Goal: Task Accomplishment & Management: Manage account settings

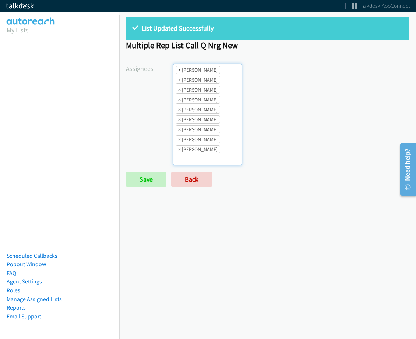
click at [178, 70] on span "×" at bounding box center [179, 69] width 3 height 7
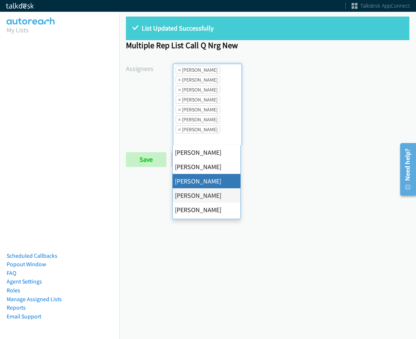
click at [178, 70] on span "×" at bounding box center [179, 69] width 3 height 7
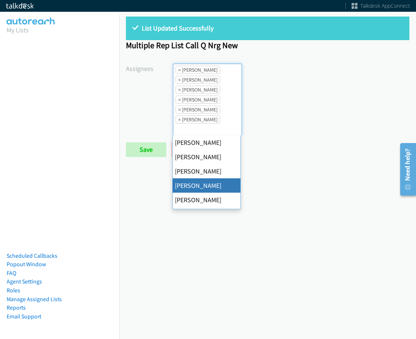
click at [178, 70] on span "×" at bounding box center [179, 69] width 3 height 7
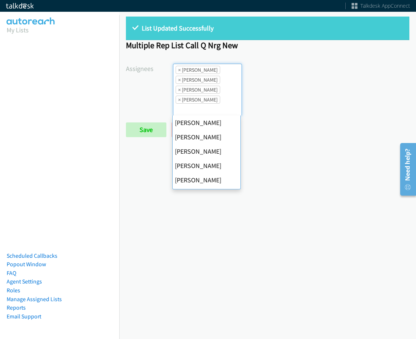
click at [178, 70] on span "×" at bounding box center [179, 69] width 3 height 7
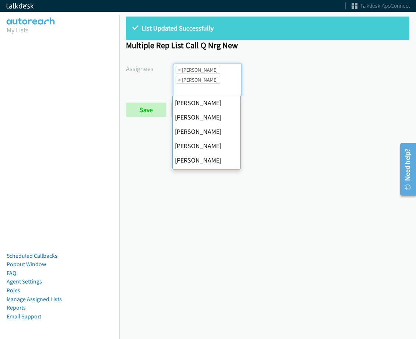
click at [178, 70] on span "×" at bounding box center [179, 69] width 3 height 7
select select "fd8c5d46-30db-44cb-8f0d-00da318b790a"
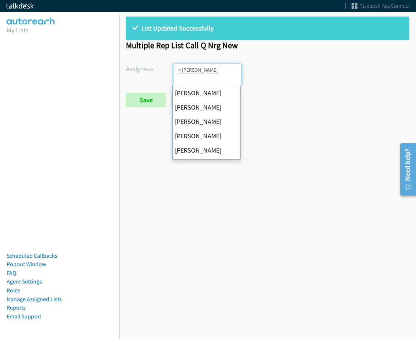
click at [178, 70] on span "×" at bounding box center [179, 69] width 3 height 7
select select
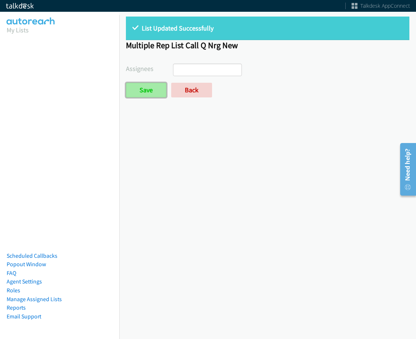
click at [152, 89] on input "Save" at bounding box center [146, 90] width 40 height 15
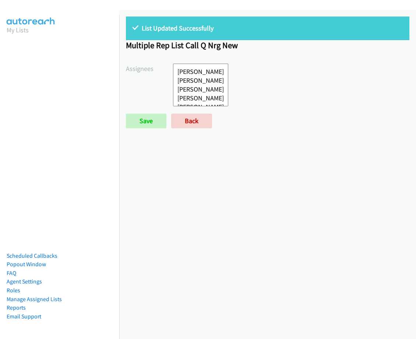
select select
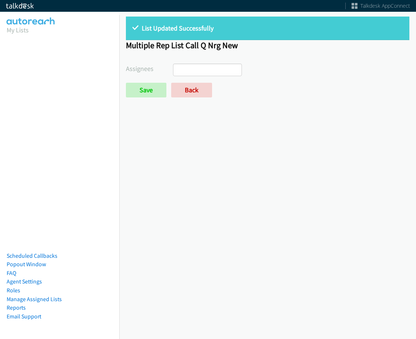
click at [191, 98] on div "List Updated Successfully Multiple Rep List Call Q Nrg New Assignees Abigail Od…" at bounding box center [267, 60] width 297 height 101
click at [191, 88] on link "Back" at bounding box center [191, 90] width 41 height 15
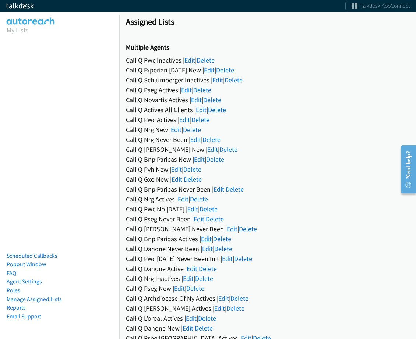
click at [207, 243] on div "Call Q Bnp Paribas Actives | Edit | Delete" at bounding box center [267, 239] width 283 height 10
click at [208, 246] on link "Edit" at bounding box center [207, 249] width 11 height 8
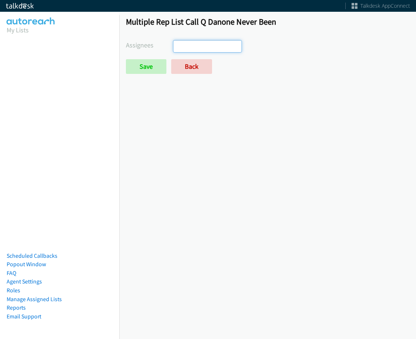
click at [230, 47] on ul at bounding box center [207, 46] width 68 height 12
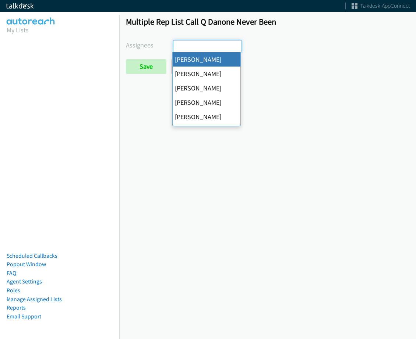
select select "cb11e729-9a1d-44de-9b38-0f5a50c7e01c"
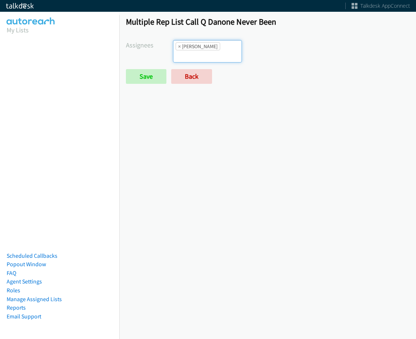
click at [223, 56] on ul "× Abigail Odhiambo" at bounding box center [207, 51] width 68 height 22
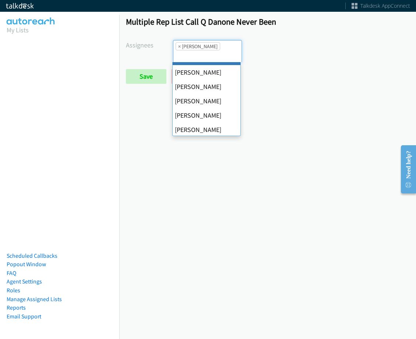
scroll to position [127, 0]
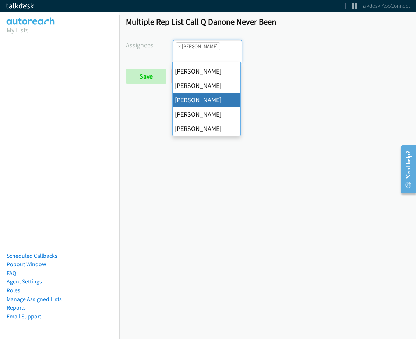
drag, startPoint x: 207, startPoint y: 98, endPoint x: 215, endPoint y: 75, distance: 23.3
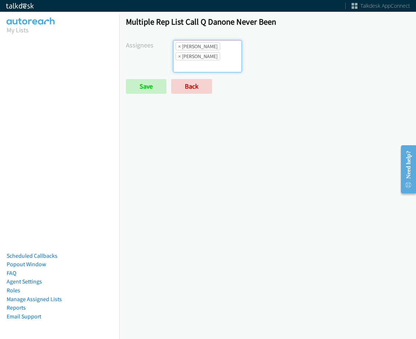
click at [220, 60] on ul "× Abigail Odhiambo × Rodnika Murphy" at bounding box center [207, 56] width 68 height 32
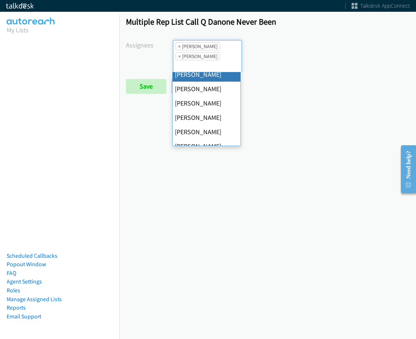
scroll to position [110, 0]
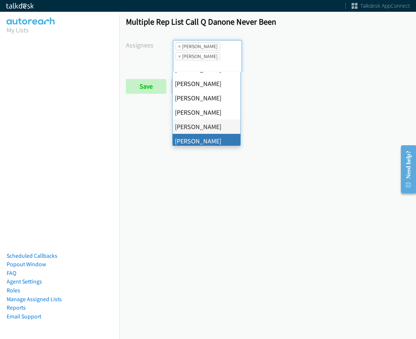
drag, startPoint x: 217, startPoint y: 137, endPoint x: 220, endPoint y: 83, distance: 53.8
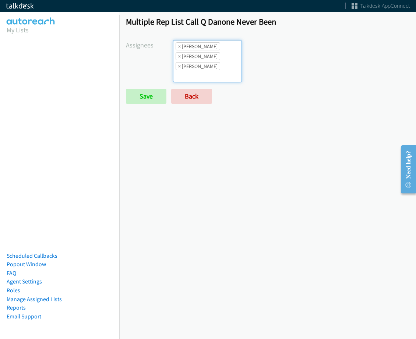
click at [223, 68] on ul "× Abigail Odhiambo × Rodnika Murphy × Tatiana Medina" at bounding box center [207, 61] width 68 height 42
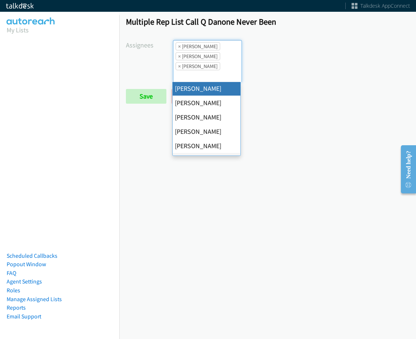
scroll to position [127, 0]
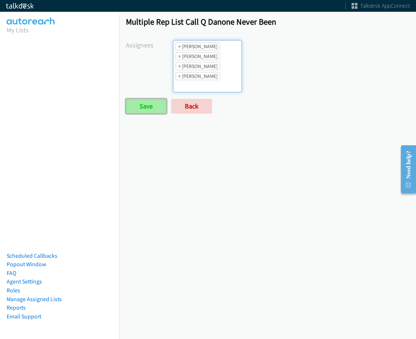
click at [156, 103] on input "Save" at bounding box center [146, 106] width 40 height 15
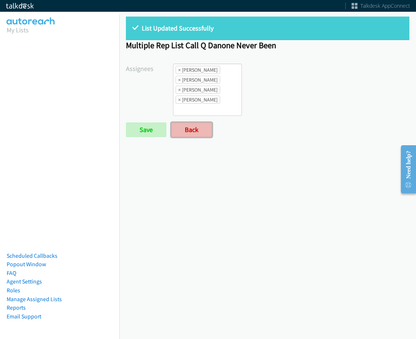
click at [201, 131] on link "Back" at bounding box center [191, 130] width 41 height 15
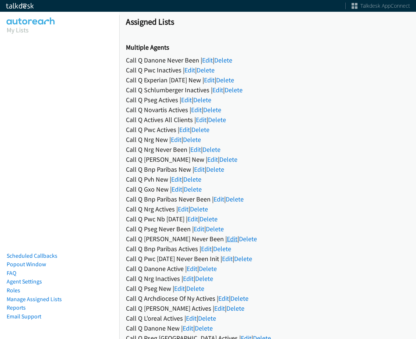
click at [227, 240] on link "Edit" at bounding box center [232, 239] width 11 height 8
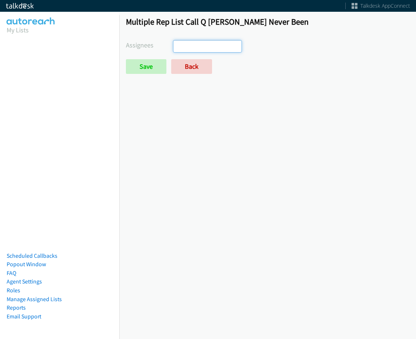
click at [194, 46] on input "search" at bounding box center [186, 46] width 26 height 12
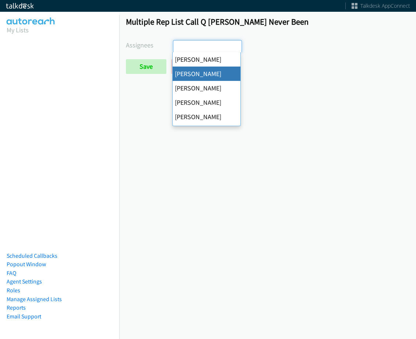
select select "05d74157-9386-4beb-b15d-36aa9c6f71bc"
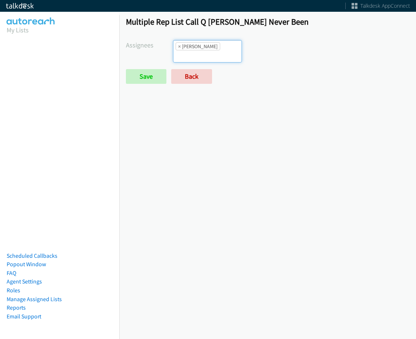
scroll to position [9, 0]
click at [199, 50] on input "search" at bounding box center [186, 56] width 26 height 12
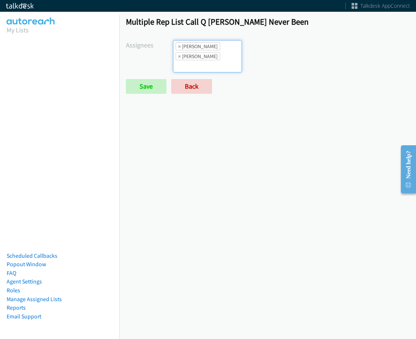
click at [199, 60] on input "search" at bounding box center [186, 66] width 26 height 12
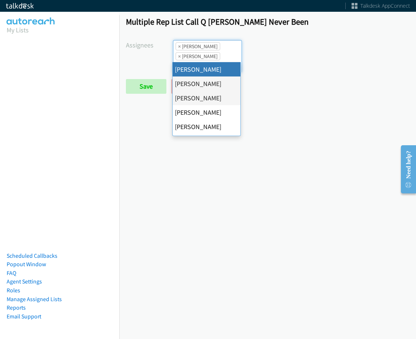
drag, startPoint x: 177, startPoint y: 56, endPoint x: 178, endPoint y: 74, distance: 18.8
click at [177, 56] on li "× Cathy Shahan" at bounding box center [198, 56] width 45 height 8
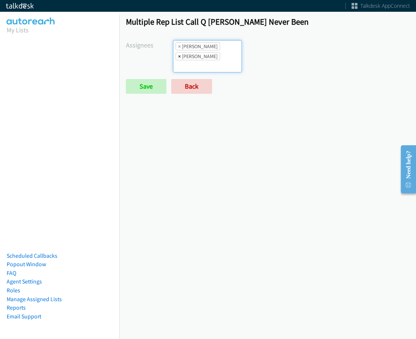
click at [179, 55] on span "×" at bounding box center [179, 56] width 3 height 7
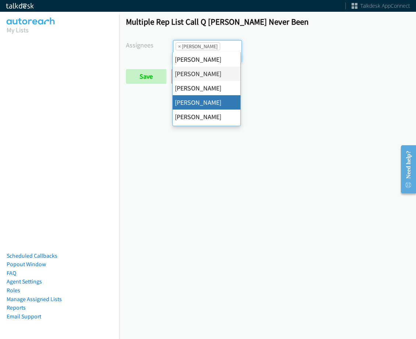
drag, startPoint x: 204, startPoint y: 101, endPoint x: 206, endPoint y: 76, distance: 25.6
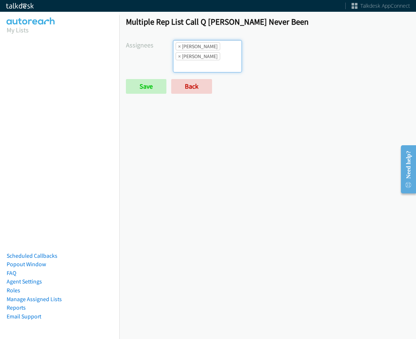
click at [216, 39] on div "Multiple Rep List Call Q Hubbell Never Been Assignees Abigail Odhiambo Alana Ru…" at bounding box center [267, 58] width 297 height 97
click at [199, 60] on input "search" at bounding box center [186, 66] width 26 height 12
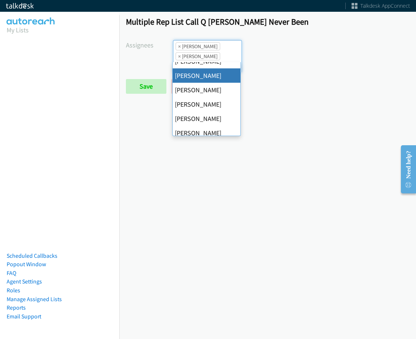
scroll to position [74, 0]
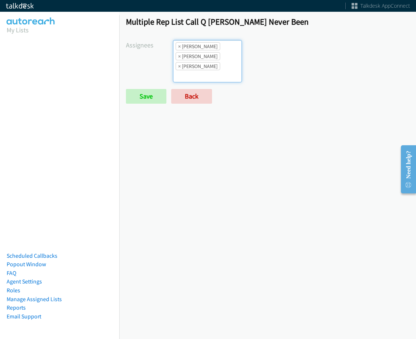
click at [220, 56] on ul "× Alana Ruiz × Charles Ross × Jordan Stehlik" at bounding box center [207, 61] width 68 height 42
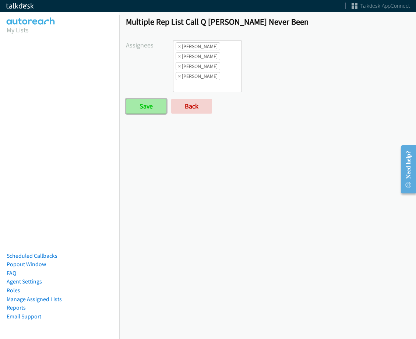
click at [151, 110] on input "Save" at bounding box center [146, 106] width 40 height 15
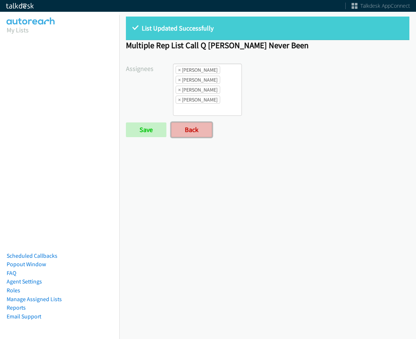
click at [202, 126] on link "Back" at bounding box center [191, 130] width 41 height 15
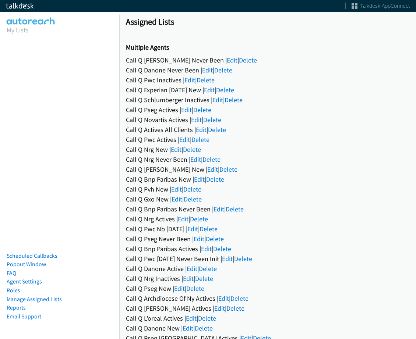
click at [213, 70] on link "Edit" at bounding box center [207, 70] width 11 height 8
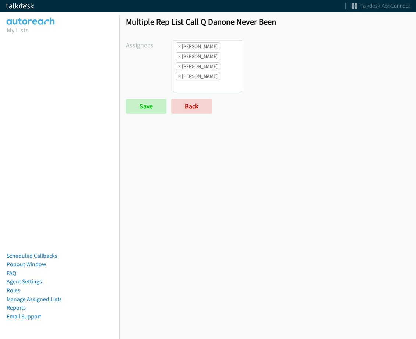
click at [233, 86] on ul "× [PERSON_NAME] × [PERSON_NAME] × [PERSON_NAME] × [PERSON_NAME]" at bounding box center [207, 66] width 68 height 52
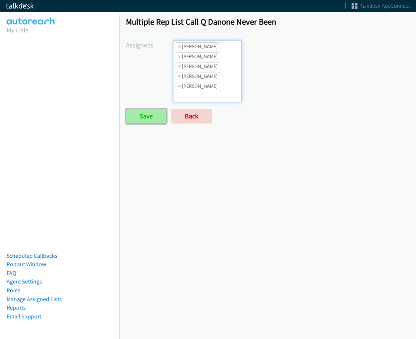
click at [139, 117] on input "Save" at bounding box center [146, 116] width 40 height 15
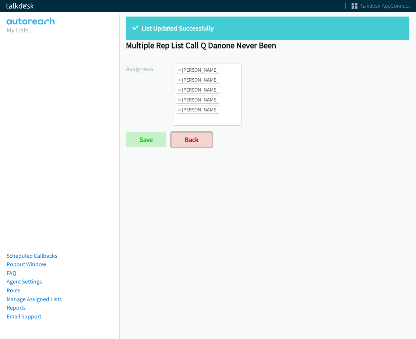
click at [190, 134] on link "Back" at bounding box center [191, 140] width 41 height 15
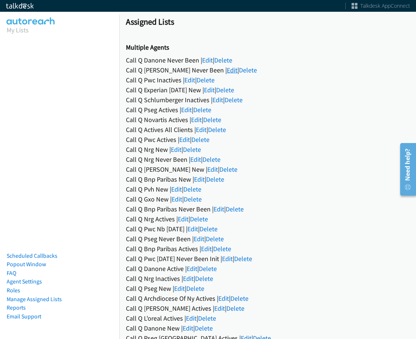
click at [227, 71] on link "Edit" at bounding box center [232, 70] width 11 height 8
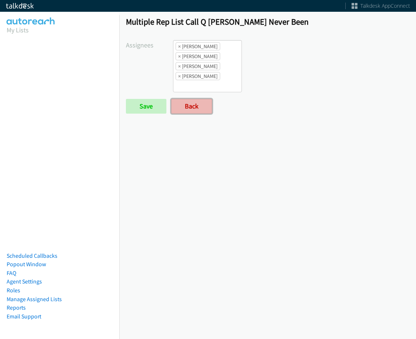
click at [209, 103] on link "Back" at bounding box center [191, 106] width 41 height 15
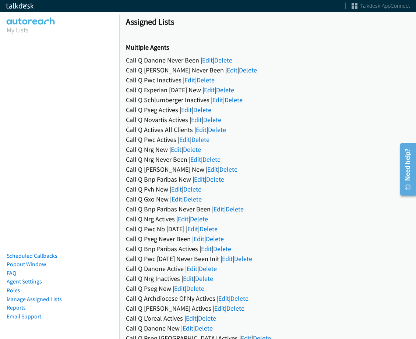
click at [227, 72] on link "Edit" at bounding box center [232, 70] width 11 height 8
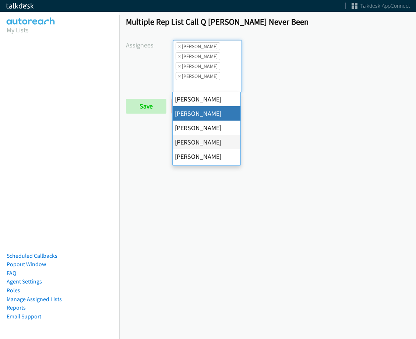
click at [179, 47] on span "×" at bounding box center [179, 46] width 3 height 7
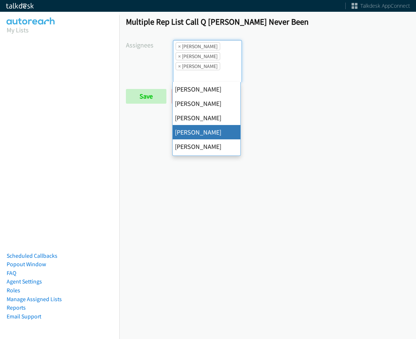
click at [179, 47] on span "×" at bounding box center [179, 46] width 3 height 7
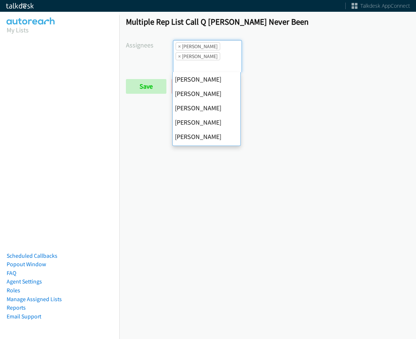
click at [179, 47] on span "×" at bounding box center [179, 46] width 3 height 7
select select "74240000-76d9-4cf3-9953-4c2484ee5015"
select select
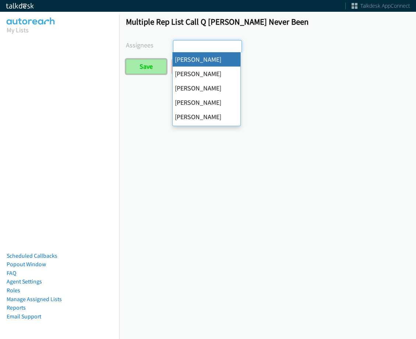
click at [149, 61] on input "Save" at bounding box center [146, 66] width 40 height 15
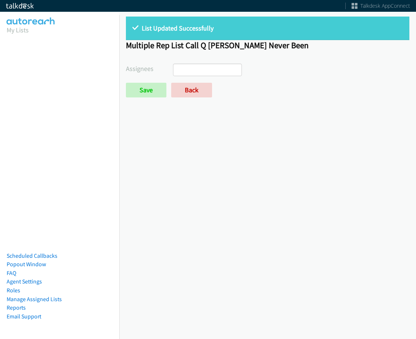
select select
click at [195, 81] on form "Assignees [PERSON_NAME] [PERSON_NAME] [PERSON_NAME] [PERSON_NAME] Daquaya [PERS…" at bounding box center [267, 81] width 283 height 34
click at [195, 89] on link "Back" at bounding box center [191, 90] width 41 height 15
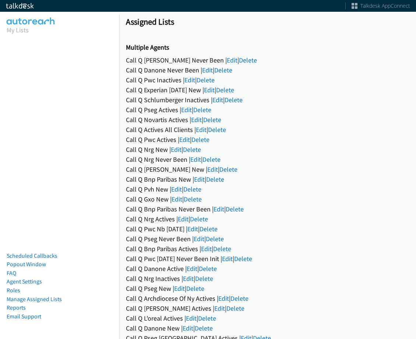
click at [206, 74] on div "Call Q Danone Never Been | Edit | Delete" at bounding box center [267, 70] width 283 height 10
click at [207, 67] on link "Edit" at bounding box center [207, 70] width 11 height 8
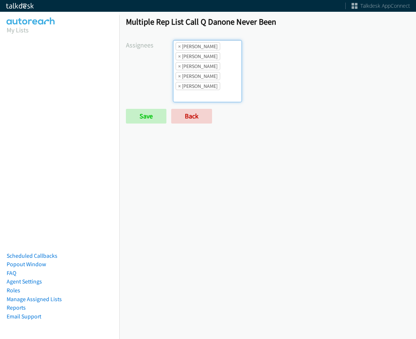
click at [226, 99] on ul "× Abigail Odhiambo × Cathy Shahan × Rodnika Murphy × Tatiana Medina × Trevonna …" at bounding box center [207, 70] width 68 height 61
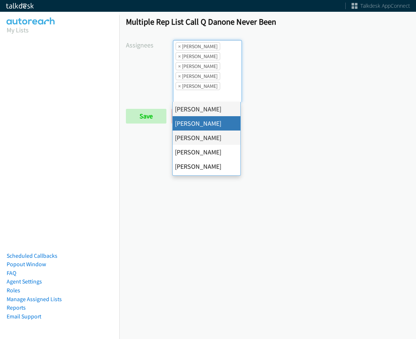
drag, startPoint x: 206, startPoint y: 120, endPoint x: 210, endPoint y: 103, distance: 17.5
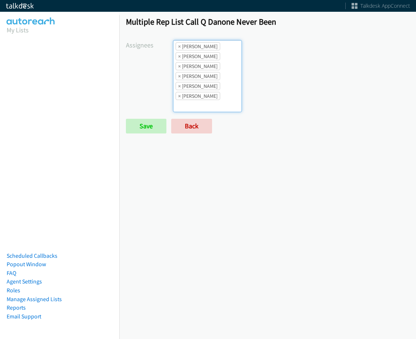
click at [212, 91] on ul "× Abigail Odhiambo × Alana Ruiz × Cathy Shahan × Rodnika Murphy × Tatiana Medin…" at bounding box center [207, 75] width 68 height 71
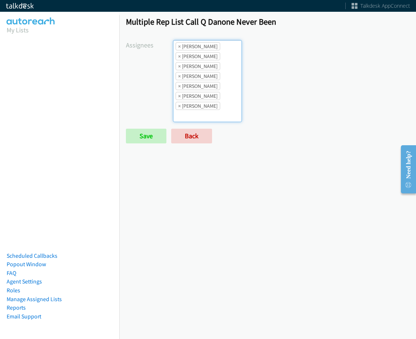
click at [217, 110] on ul "× Abigail Odhiambo × Alana Ruiz × Cathy Shahan × Charles Ross × Rodnika Murphy …" at bounding box center [207, 80] width 68 height 81
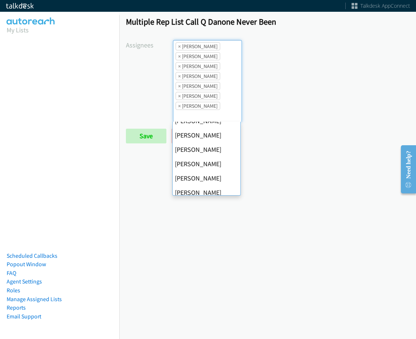
scroll to position [74, 0]
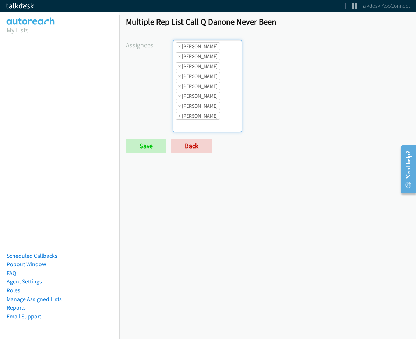
click at [208, 108] on li "× Tatiana Medina" at bounding box center [198, 106] width 45 height 8
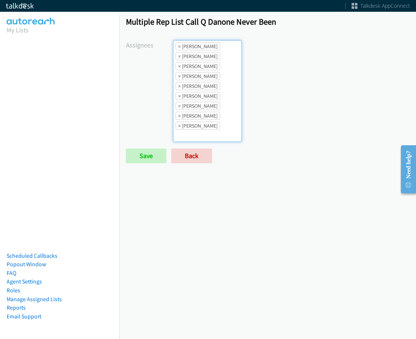
click at [211, 121] on ul "× Abigail Odhiambo × Alana Ruiz × Cathy Shahan × Charles Ross × Jasmin Martinez…" at bounding box center [207, 90] width 68 height 101
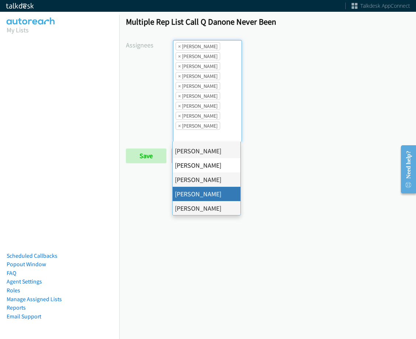
scroll to position [127, 0]
click at [145, 155] on input "Save" at bounding box center [146, 156] width 40 height 15
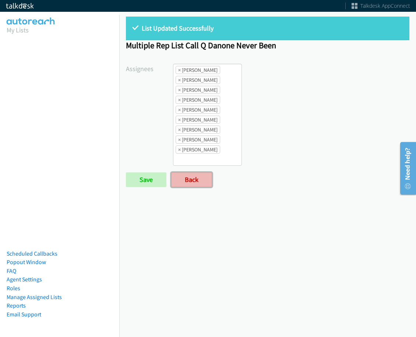
click at [190, 184] on link "Back" at bounding box center [191, 179] width 41 height 15
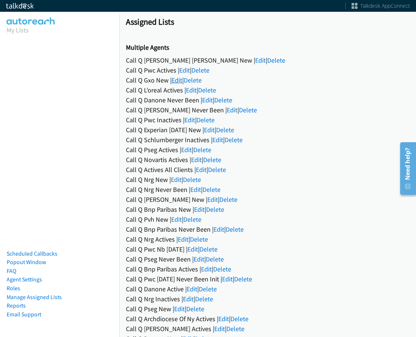
click at [182, 77] on link "Edit" at bounding box center [177, 80] width 11 height 8
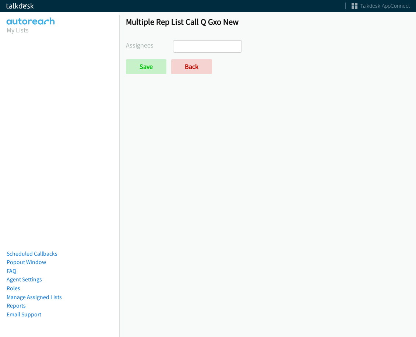
select select
click at [184, 69] on link "Back" at bounding box center [191, 66] width 41 height 15
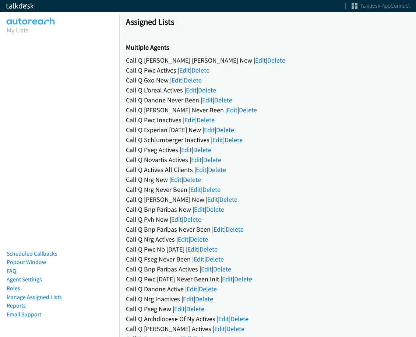
click at [227, 109] on link "Edit" at bounding box center [232, 110] width 11 height 8
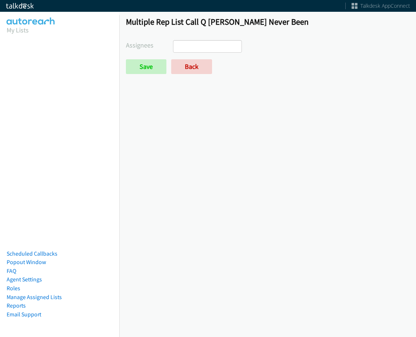
select select
click at [188, 68] on link "Back" at bounding box center [191, 66] width 41 height 15
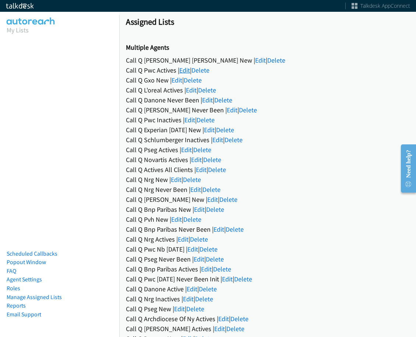
click at [184, 71] on link "Edit" at bounding box center [184, 70] width 11 height 8
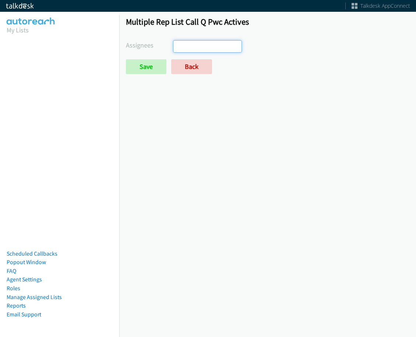
drag, startPoint x: 205, startPoint y: 45, endPoint x: 204, endPoint y: 50, distance: 5.8
click at [205, 45] on ul at bounding box center [207, 46] width 68 height 12
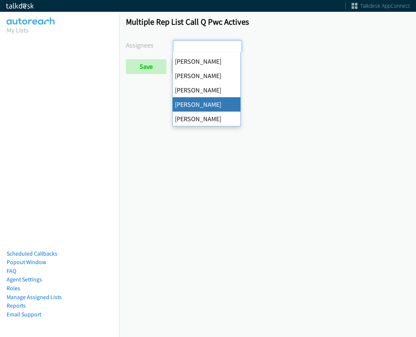
select select "2ed67f51-2124-48e1-bef1-69761de6c0b9"
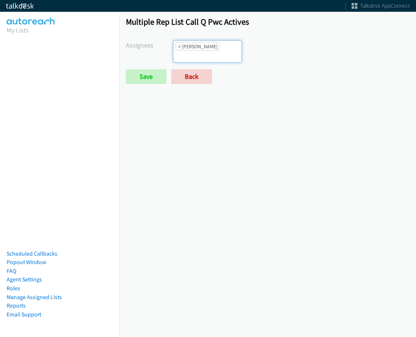
scroll to position [106, 0]
click at [149, 74] on input "Save" at bounding box center [146, 76] width 40 height 15
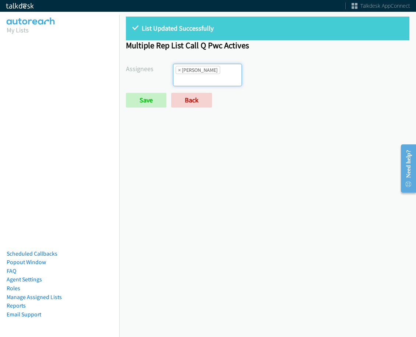
click at [214, 81] on ul "× Tatiana Medina" at bounding box center [207, 75] width 68 height 22
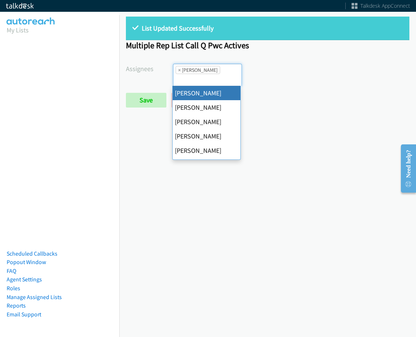
drag, startPoint x: 215, startPoint y: 95, endPoint x: 215, endPoint y: 85, distance: 10.7
select select "cb11e729-9a1d-44de-9b38-0f5a50c7e01c"
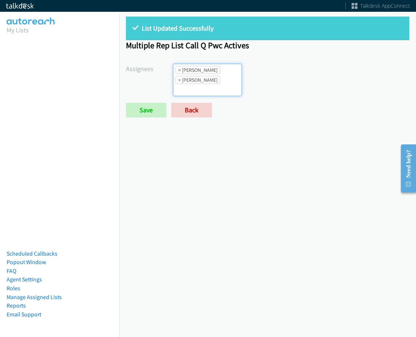
scroll to position [106, 0]
click at [215, 83] on li "× Tatiana Medina" at bounding box center [198, 80] width 45 height 8
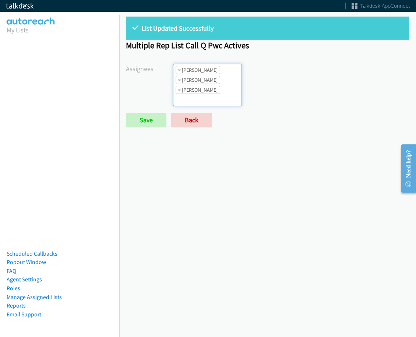
click at [214, 88] on li "× Tatiana Medina" at bounding box center [198, 90] width 45 height 8
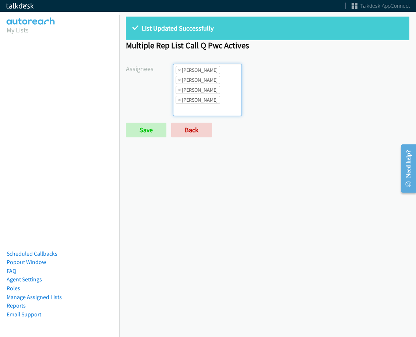
click at [218, 100] on ul "× Abigail Odhiambo × Cathy Shahan × Charles Ross × Tatiana Medina" at bounding box center [207, 90] width 68 height 52
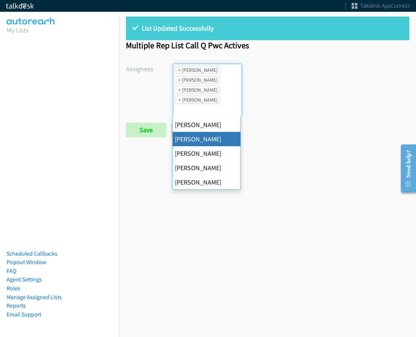
scroll to position [74, 0]
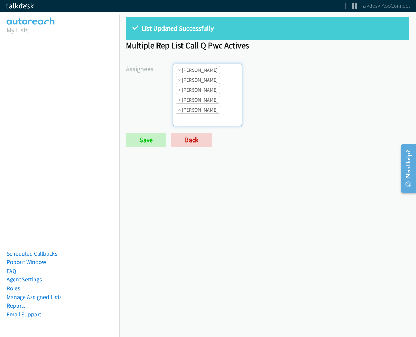
click at [214, 99] on li "× Jordan Stehlik" at bounding box center [198, 100] width 45 height 8
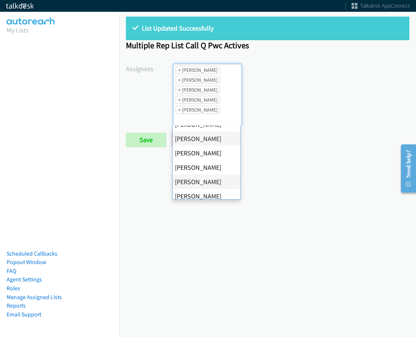
scroll to position [127, 0]
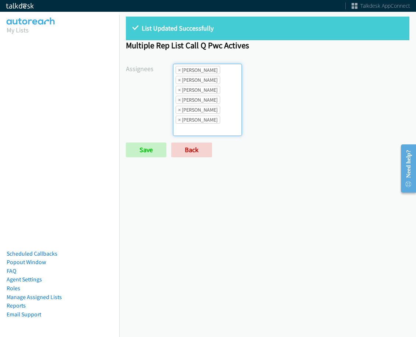
click at [213, 109] on li "× Tatiana Medina" at bounding box center [198, 110] width 45 height 8
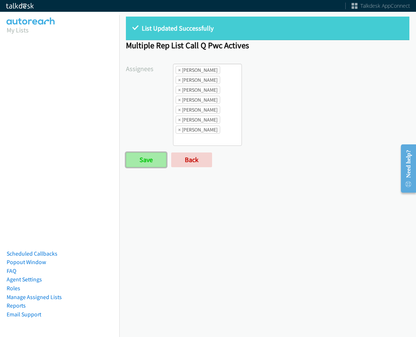
click at [134, 164] on input "Save" at bounding box center [146, 159] width 40 height 15
click at [189, 166] on link "Back" at bounding box center [191, 159] width 41 height 15
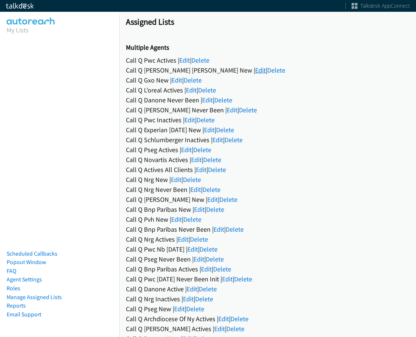
click at [255, 73] on link "Edit" at bounding box center [260, 70] width 11 height 8
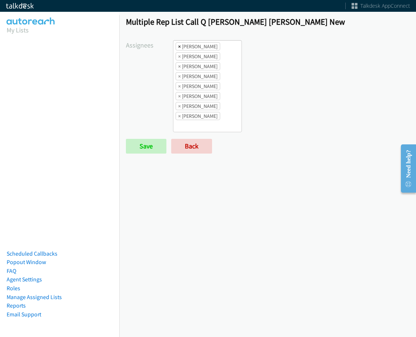
click at [179, 47] on span "×" at bounding box center [179, 46] width 3 height 7
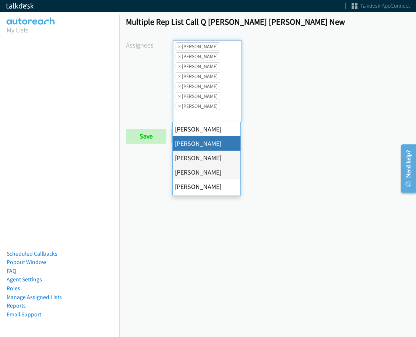
click at [179, 47] on span "×" at bounding box center [179, 46] width 3 height 7
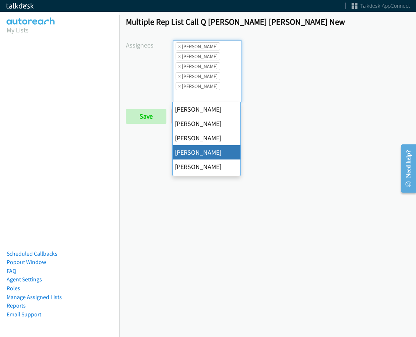
click at [179, 47] on span "×" at bounding box center [179, 46] width 3 height 7
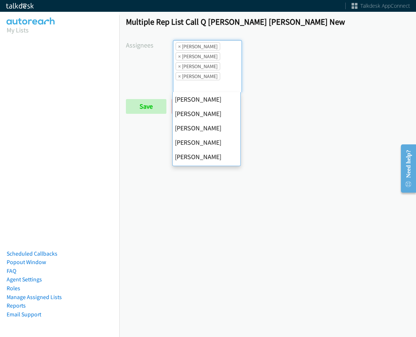
click at [179, 47] on span "×" at bounding box center [179, 46] width 3 height 7
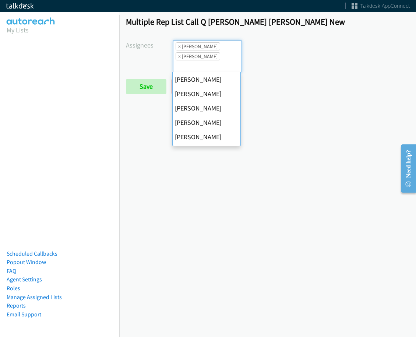
click at [179, 47] on span "×" at bounding box center [179, 46] width 3 height 7
select select "2ed67f51-2124-48e1-bef1-69761de6c0b9"
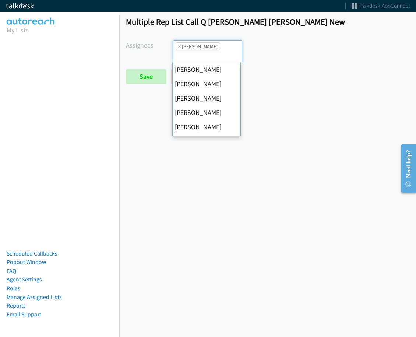
click at [179, 47] on span "×" at bounding box center [179, 46] width 3 height 7
select select
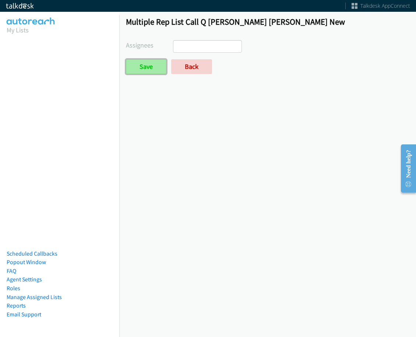
click at [155, 68] on input "Save" at bounding box center [146, 66] width 40 height 15
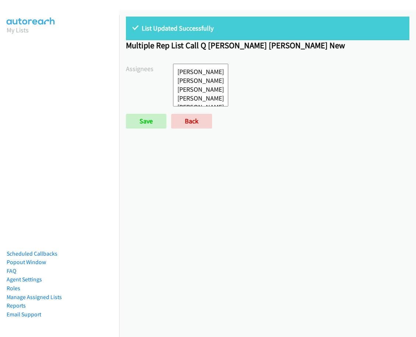
select select
click at [188, 115] on div "List Updated Successfully Multiple Rep List Call Q [PERSON_NAME] [PERSON_NAME] …" at bounding box center [267, 173] width 297 height 327
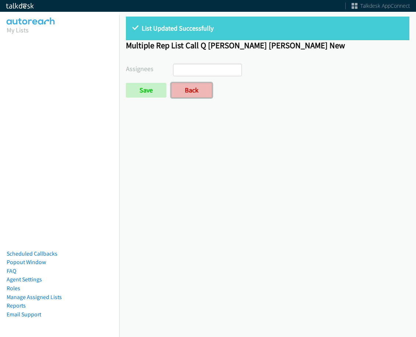
click at [192, 92] on link "Back" at bounding box center [191, 90] width 41 height 15
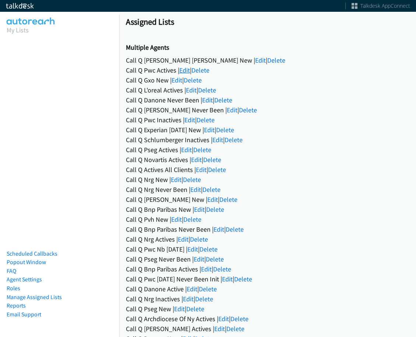
click at [181, 70] on link "Edit" at bounding box center [184, 70] width 11 height 8
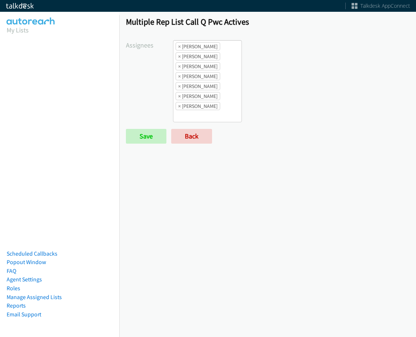
click at [188, 146] on div "Multiple Rep List Call Q Pwc Actives Assignees [PERSON_NAME] [PERSON_NAME] [PER…" at bounding box center [267, 83] width 297 height 147
click at [188, 139] on link "Back" at bounding box center [191, 136] width 41 height 15
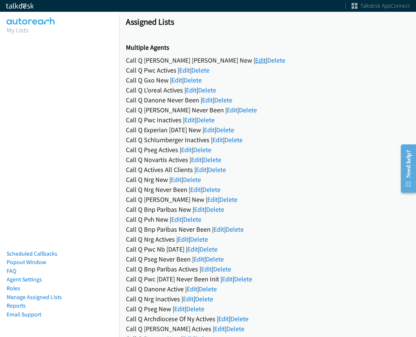
click at [255, 60] on link "Edit" at bounding box center [260, 60] width 11 height 8
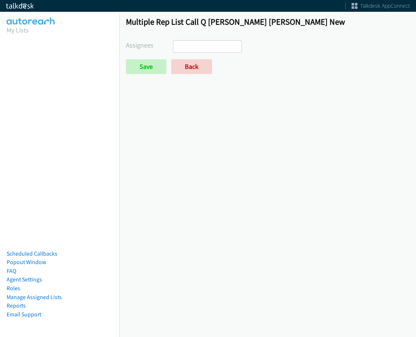
drag, startPoint x: 0, startPoint y: 0, endPoint x: 223, endPoint y: 48, distance: 227.8
click at [223, 48] on ul at bounding box center [207, 46] width 68 height 12
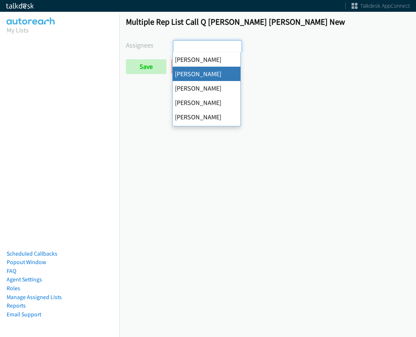
select select "05d74157-9386-4beb-b15d-36aa9c6f71bc"
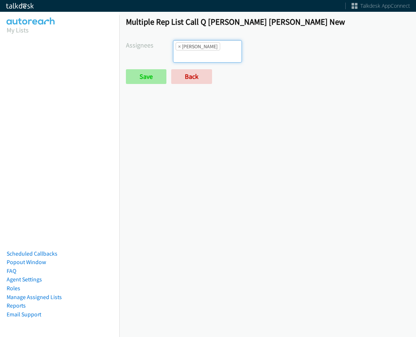
scroll to position [9, 0]
click at [147, 70] on input "Save" at bounding box center [146, 76] width 40 height 15
